Goal: Information Seeking & Learning: Learn about a topic

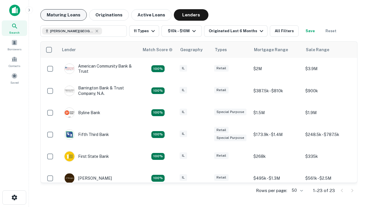
click at [63, 15] on button "Maturing Loans" at bounding box center [63, 15] width 46 height 12
